Goal: Find specific page/section: Find specific page/section

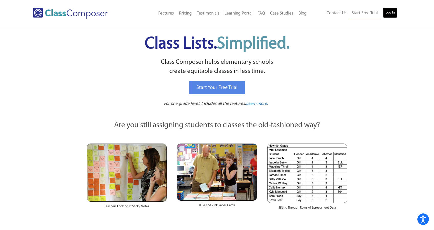
click at [388, 11] on link "Log In" at bounding box center [390, 13] width 15 height 10
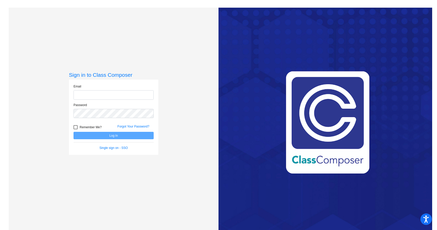
type input "cvickers@lgusd.org"
click at [116, 136] on button "Log In" at bounding box center [114, 135] width 80 height 7
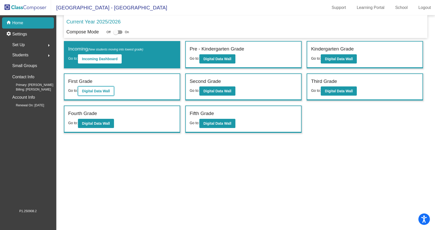
click at [103, 91] on b "Digital Data Wall" at bounding box center [96, 91] width 28 height 4
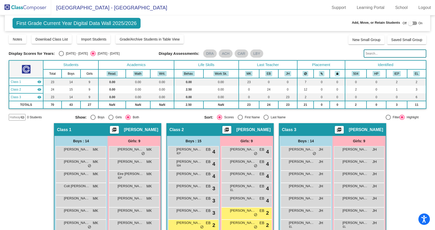
click at [60, 53] on div "Select an option" at bounding box center [61, 53] width 5 height 5
click at [61, 56] on input "2024 - 2025" at bounding box center [61, 56] width 0 height 0
radio input "true"
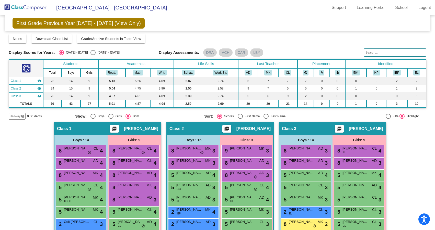
click at [90, 51] on div "Select an option" at bounding box center [92, 52] width 5 height 5
click at [93, 55] on input "2025 - 2026" at bounding box center [93, 55] width 0 height 0
radio input "true"
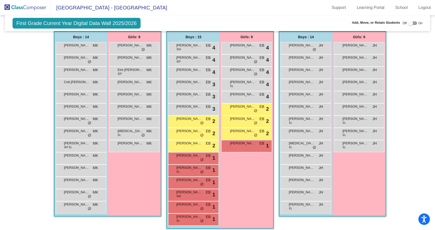
scroll to position [105, 0]
